Goal: Information Seeking & Learning: Check status

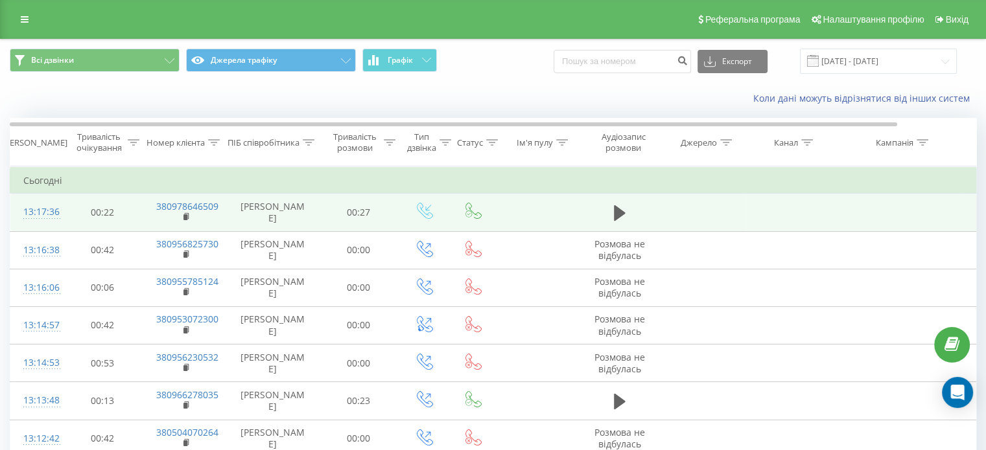
click at [196, 216] on td "380978646509" at bounding box center [185, 213] width 84 height 38
click at [192, 215] on td "380978646509" at bounding box center [185, 213] width 84 height 38
click at [187, 215] on rect at bounding box center [185, 218] width 4 height 6
click at [624, 207] on icon at bounding box center [620, 213] width 12 height 18
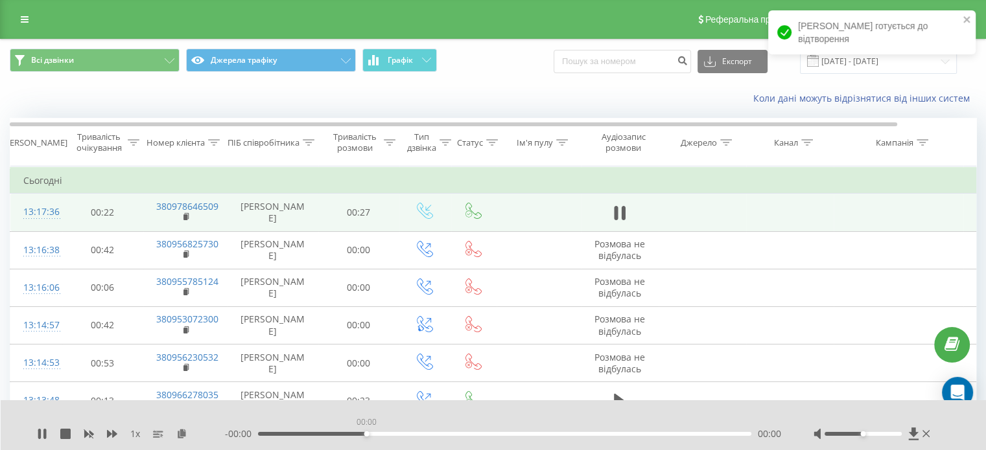
click at [366, 432] on div "00:00" at bounding box center [504, 434] width 493 height 4
drag, startPoint x: 373, startPoint y: 436, endPoint x: 385, endPoint y: 434, distance: 11.8
click at [378, 436] on div "- 00:25 00:02 00:02" at bounding box center [503, 434] width 556 height 13
drag, startPoint x: 389, startPoint y: 434, endPoint x: 397, endPoint y: 433, distance: 7.2
click at [397, 433] on div "00:07" at bounding box center [504, 434] width 493 height 4
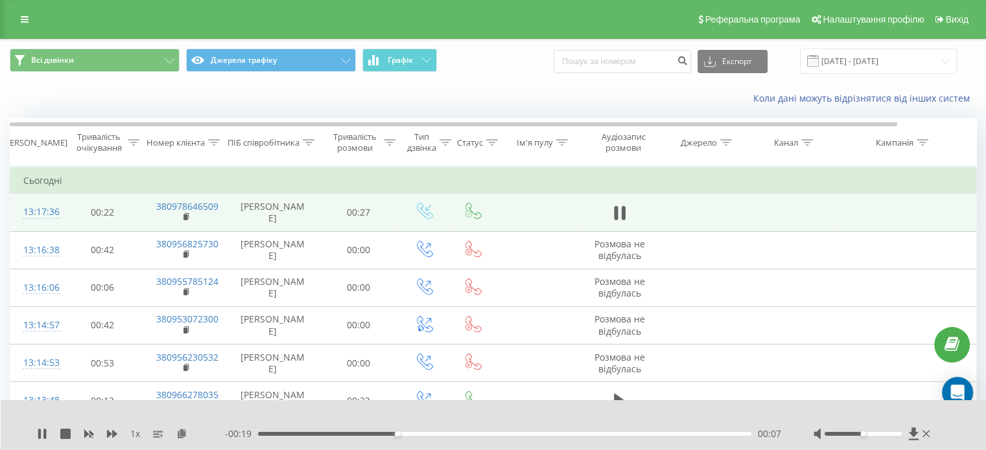
drag, startPoint x: 397, startPoint y: 433, endPoint x: 410, endPoint y: 433, distance: 13.0
click at [400, 433] on div "00:07" at bounding box center [397, 434] width 5 height 5
click at [876, 432] on div at bounding box center [862, 434] width 77 height 4
click at [897, 434] on div at bounding box center [862, 434] width 77 height 4
click at [59, 431] on div "1 x" at bounding box center [131, 434] width 188 height 13
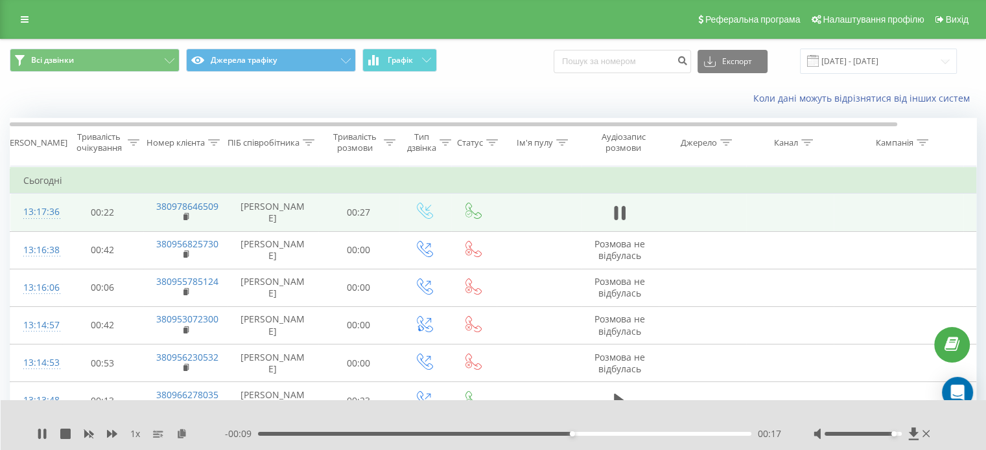
click at [52, 432] on div "1 x" at bounding box center [131, 434] width 188 height 13
click at [49, 432] on div "1 x" at bounding box center [131, 434] width 188 height 13
click at [44, 432] on icon at bounding box center [44, 434] width 3 height 10
